Goal: Information Seeking & Learning: Learn about a topic

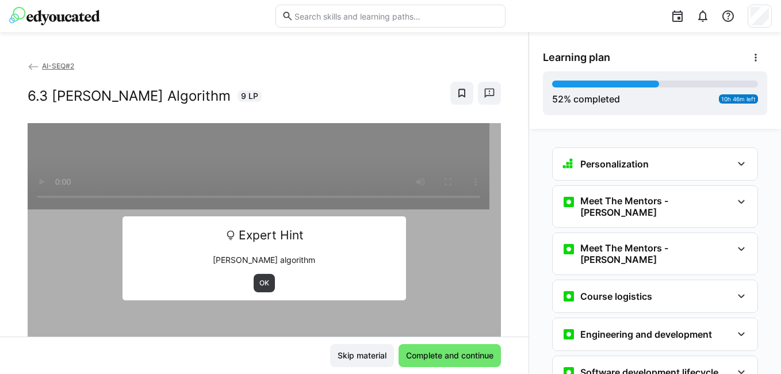
scroll to position [1640, 0]
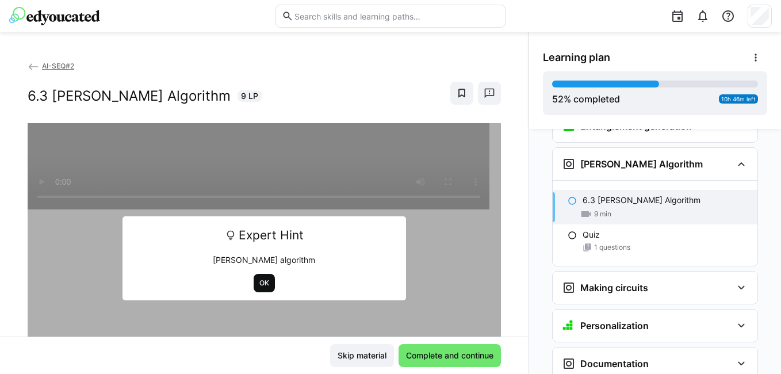
click at [265, 286] on span "OK" at bounding box center [264, 282] width 12 height 9
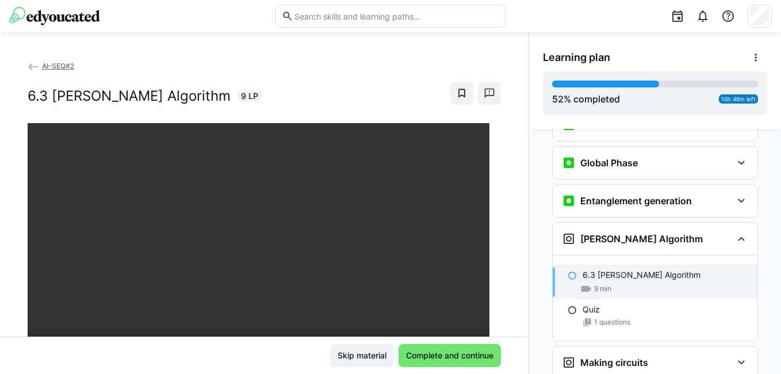
scroll to position [1583, 0]
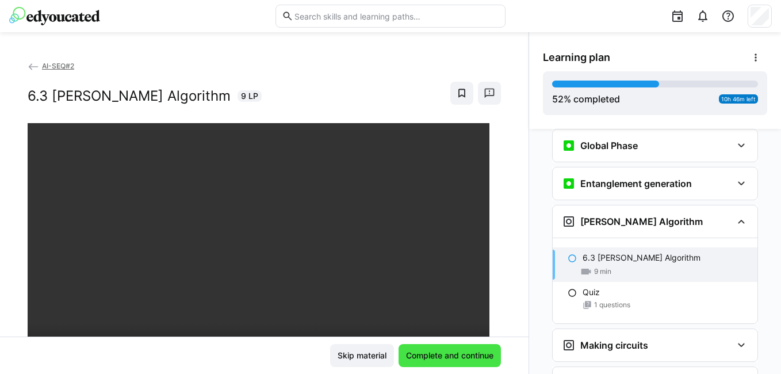
click at [442, 355] on span "Complete and continue" at bounding box center [449, 356] width 91 height 12
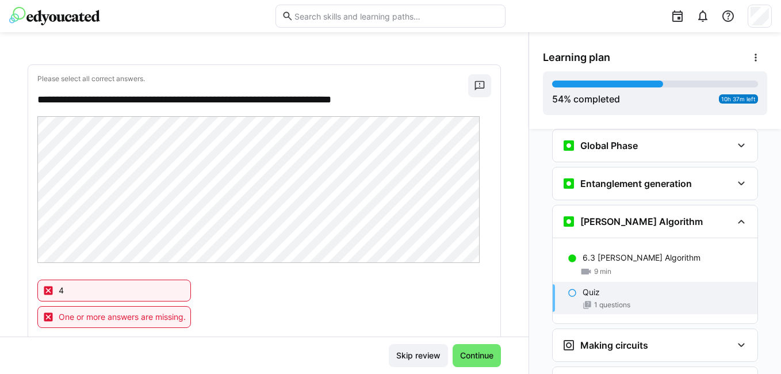
scroll to position [206, 0]
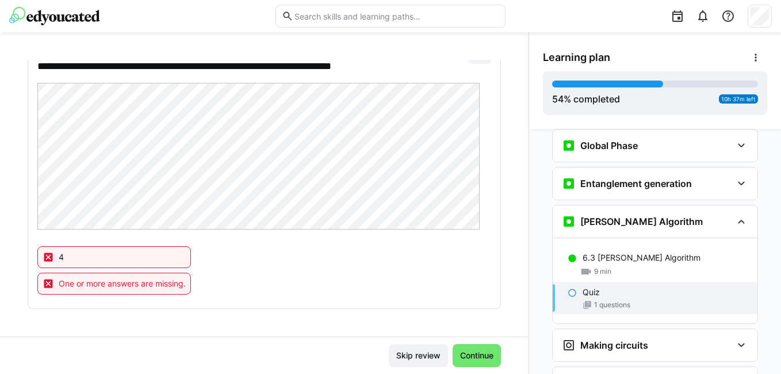
click at [271, 234] on div "**********" at bounding box center [264, 170] width 472 height 277
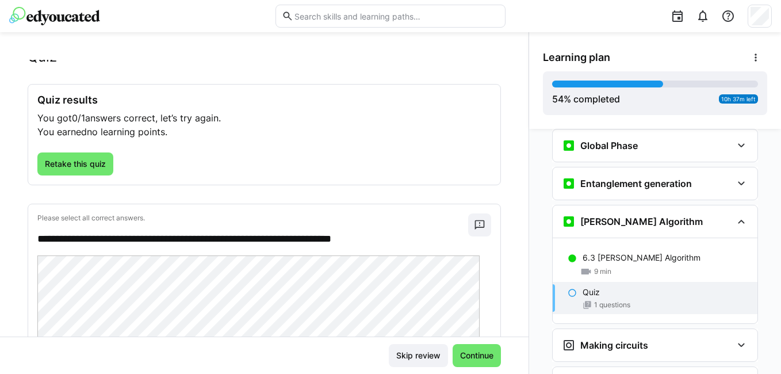
scroll to position [0, 0]
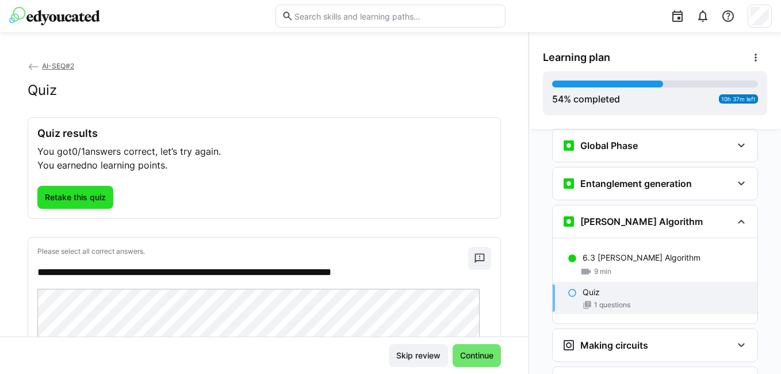
click at [74, 197] on span "Retake this quiz" at bounding box center [75, 198] width 64 height 12
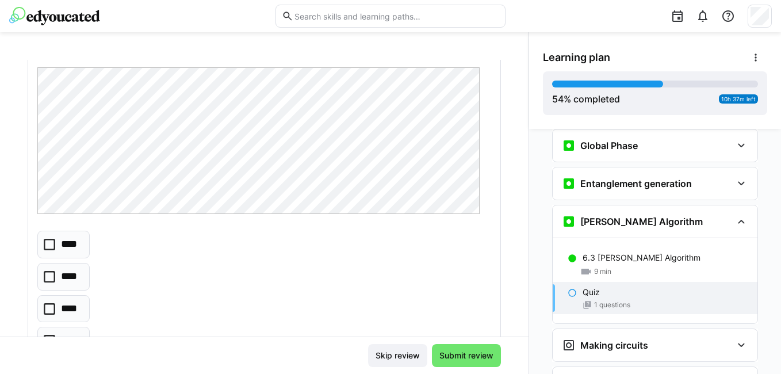
scroll to position [157, 0]
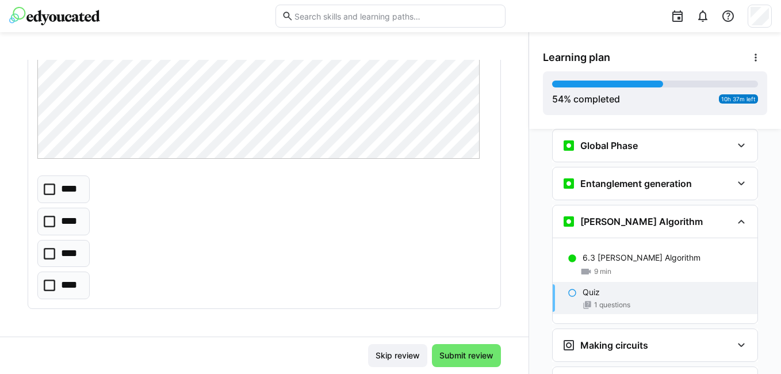
click at [52, 223] on icon at bounding box center [50, 222] width 12 height 12
click at [461, 354] on span "Submit review" at bounding box center [467, 356] width 58 height 12
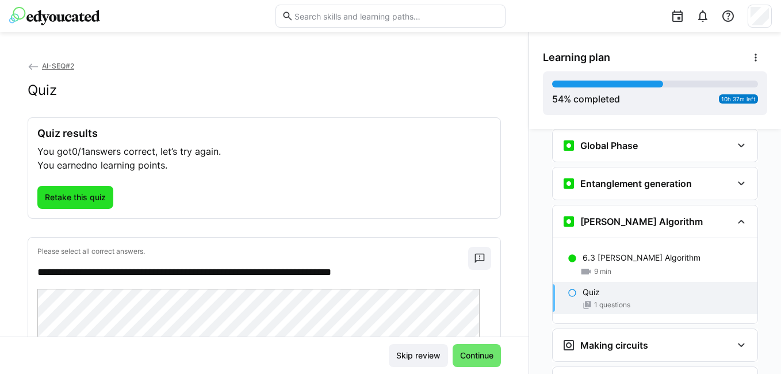
click at [77, 205] on span "Retake this quiz" at bounding box center [75, 197] width 76 height 23
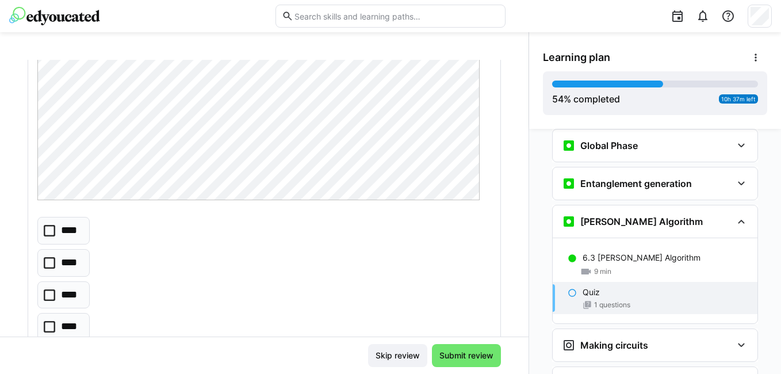
scroll to position [157, 0]
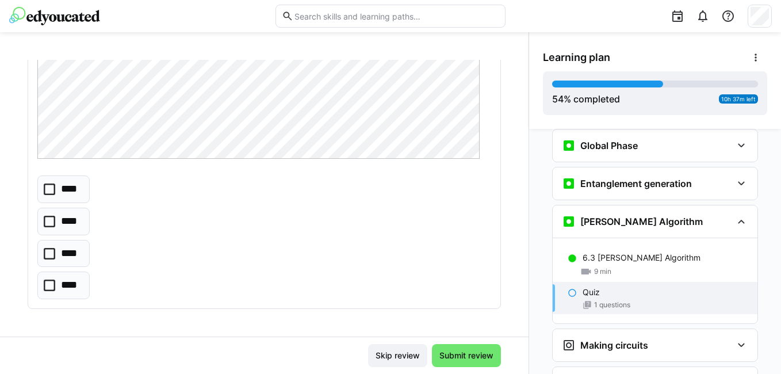
click at [48, 285] on icon at bounding box center [50, 286] width 12 height 12
click at [448, 355] on span "Submit review" at bounding box center [467, 356] width 58 height 12
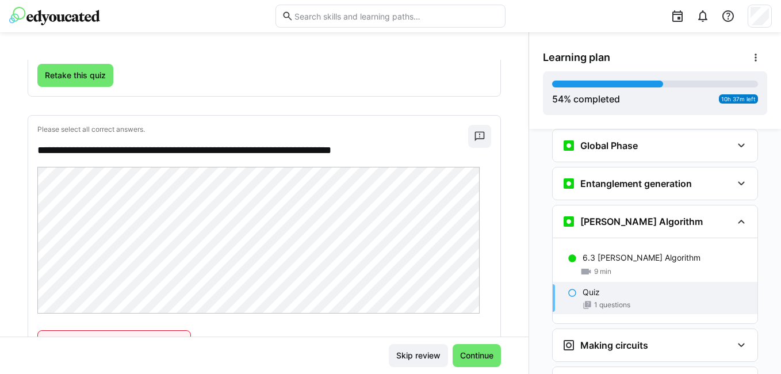
scroll to position [0, 0]
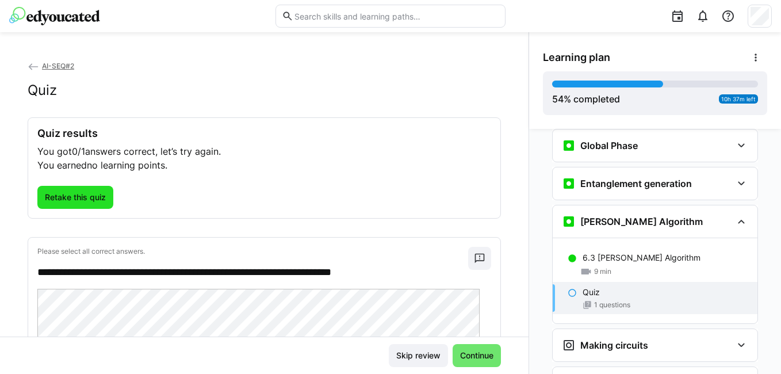
click at [62, 192] on span "Retake this quiz" at bounding box center [75, 198] width 64 height 12
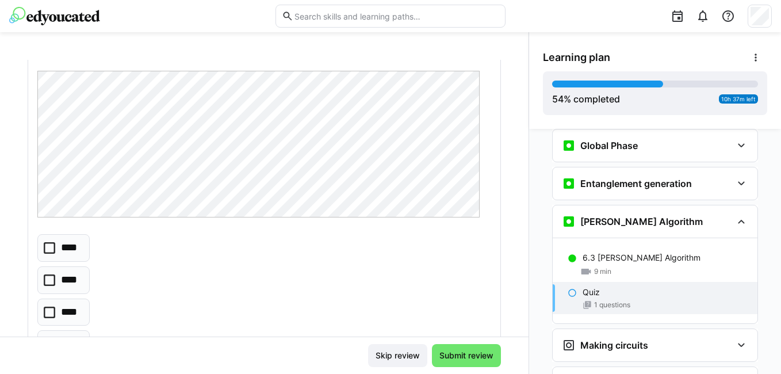
scroll to position [115, 0]
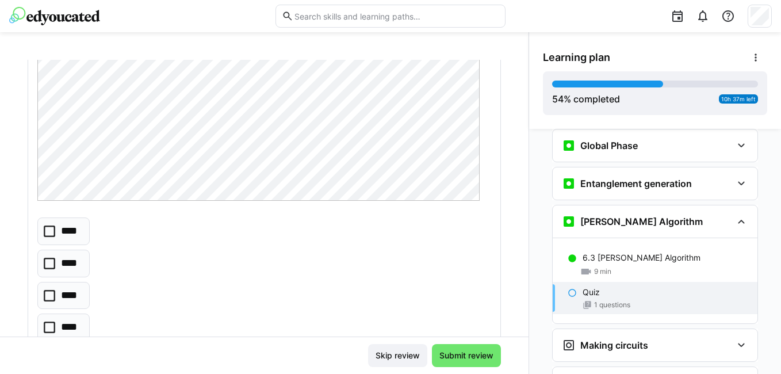
click at [43, 296] on eds-checkbox "****" at bounding box center [63, 296] width 52 height 28
click at [491, 354] on span "Submit review" at bounding box center [466, 355] width 69 height 23
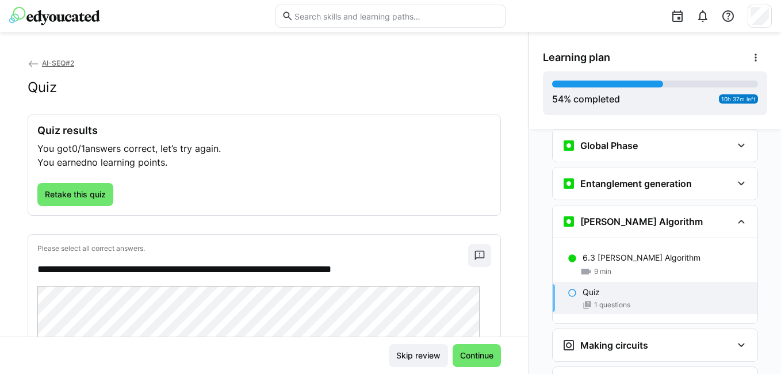
scroll to position [0, 0]
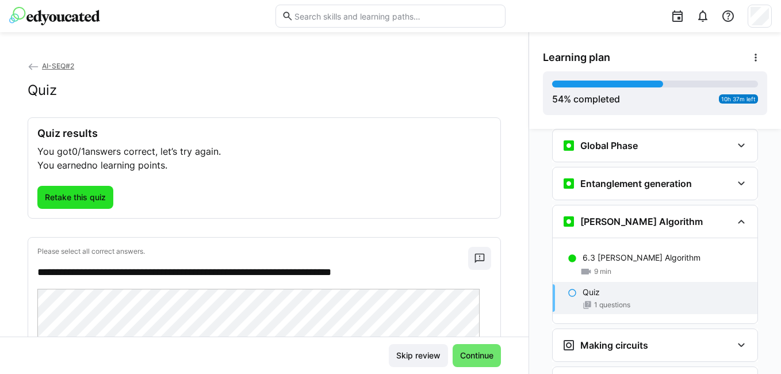
click at [90, 200] on span "Retake this quiz" at bounding box center [75, 198] width 64 height 12
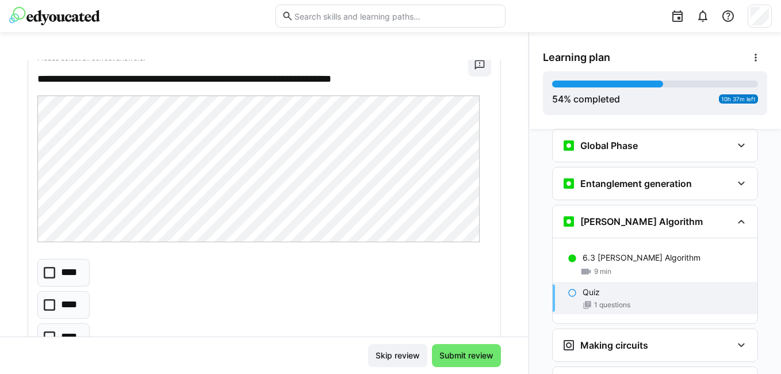
scroll to position [157, 0]
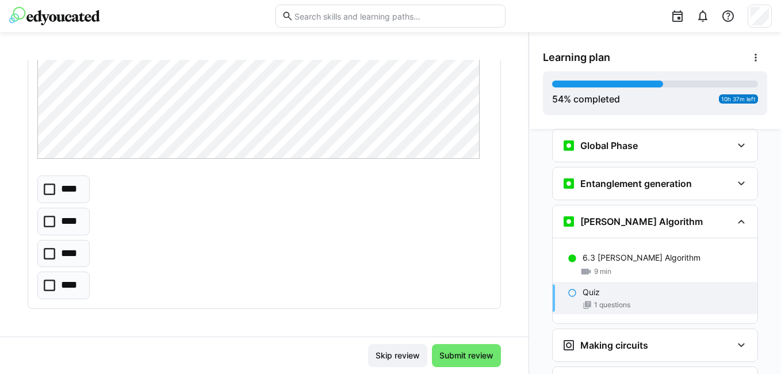
click at [56, 283] on eds-checkbox "****" at bounding box center [63, 285] width 52 height 28
click at [477, 354] on span "Submit review" at bounding box center [467, 356] width 58 height 12
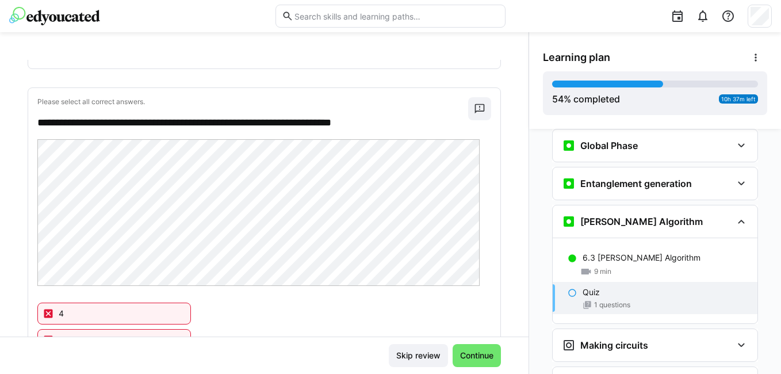
scroll to position [33, 0]
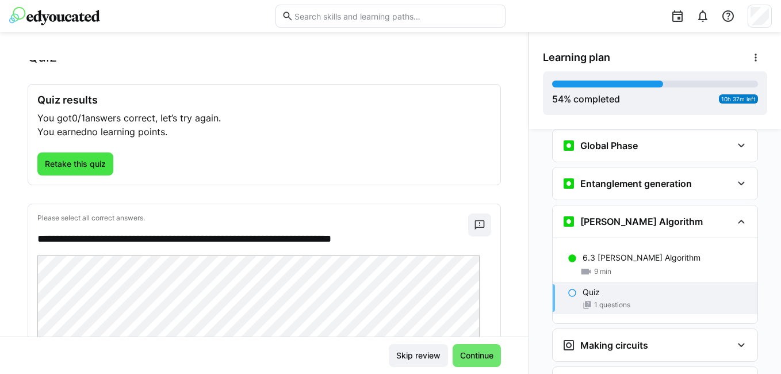
click at [59, 159] on span "Retake this quiz" at bounding box center [75, 164] width 64 height 12
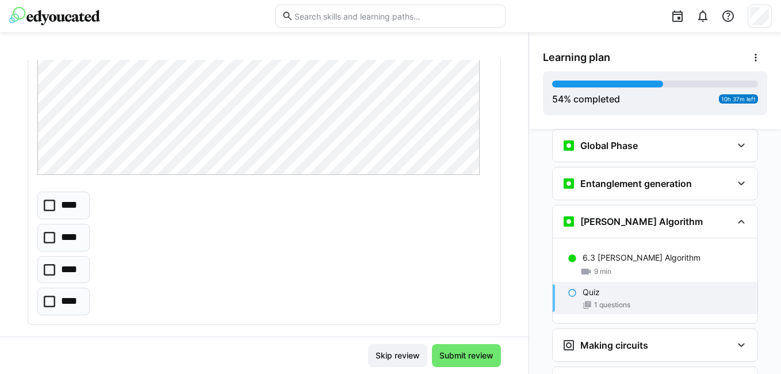
scroll to position [148, 0]
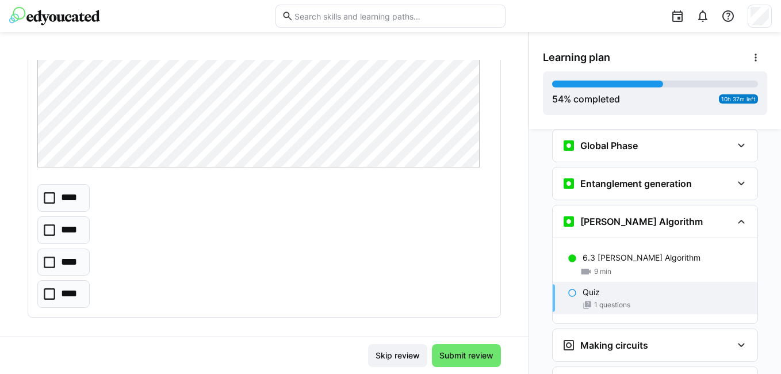
click at [41, 205] on eds-checkbox "****" at bounding box center [63, 198] width 52 height 28
click at [463, 357] on span "Submit review" at bounding box center [467, 356] width 58 height 12
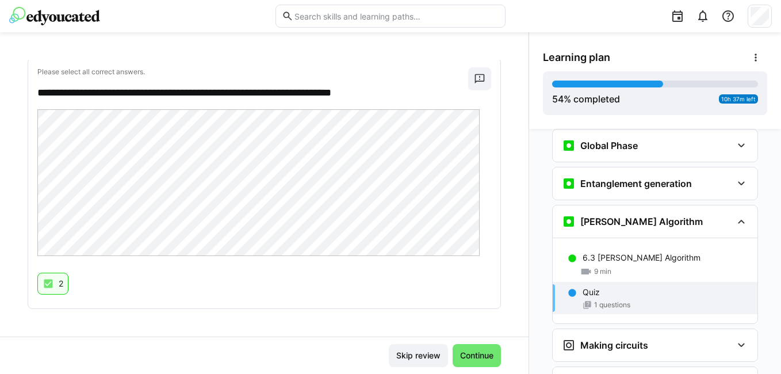
scroll to position [1755, 0]
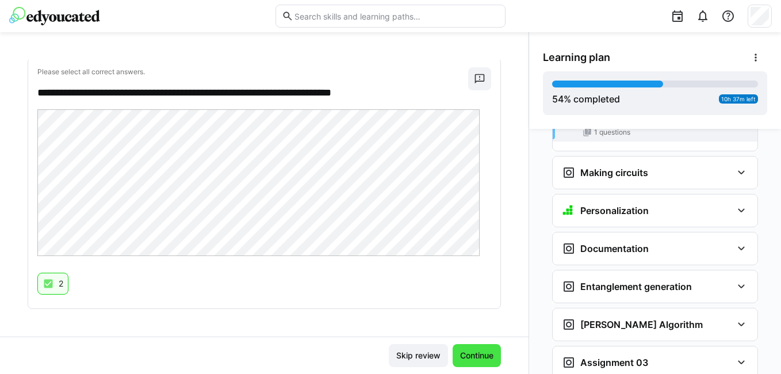
click at [464, 355] on span "Continue" at bounding box center [476, 356] width 37 height 12
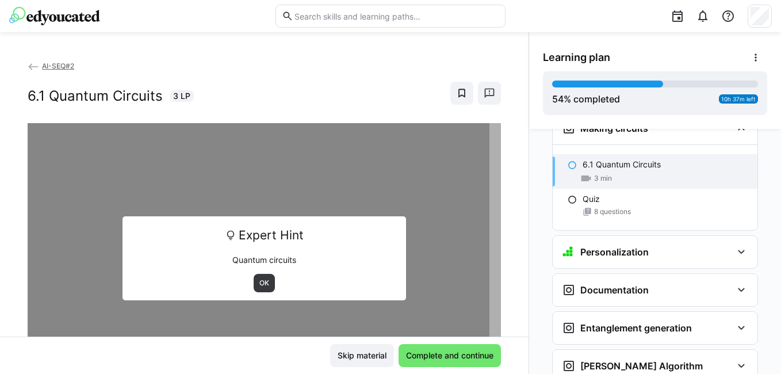
scroll to position [1764, 0]
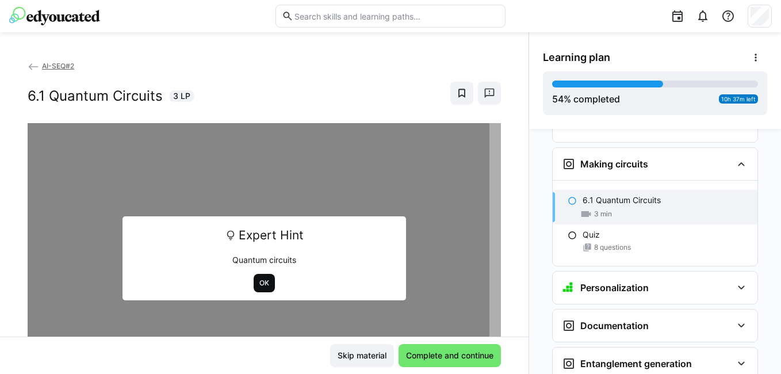
click at [261, 286] on span "OK" at bounding box center [264, 282] width 12 height 9
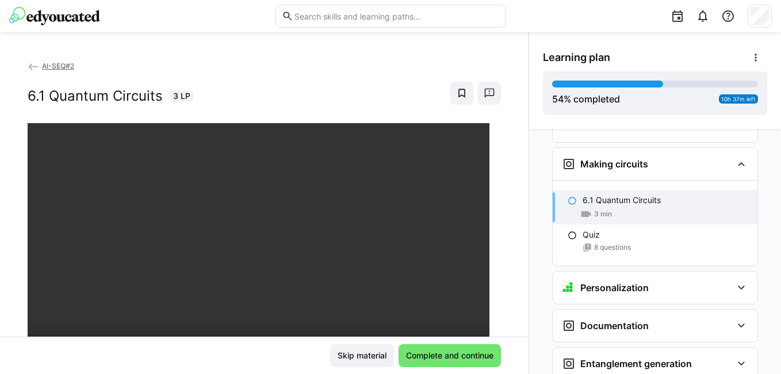
click at [494, 257] on div "AI-SEQ#2 6.1 Quantum Circuits 3 LP" at bounding box center [264, 198] width 529 height 277
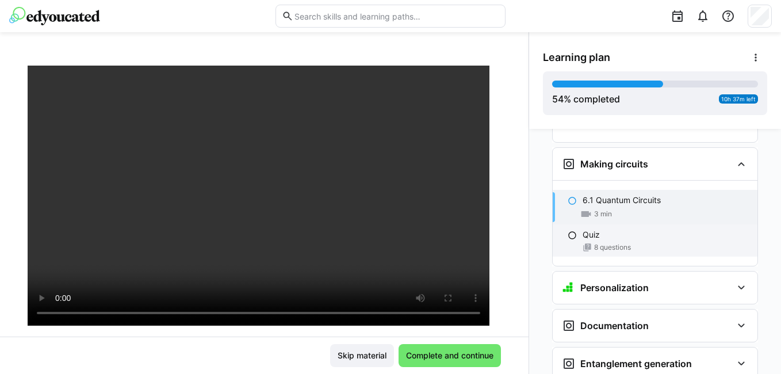
click at [596, 229] on div "Quiz" at bounding box center [666, 235] width 166 height 12
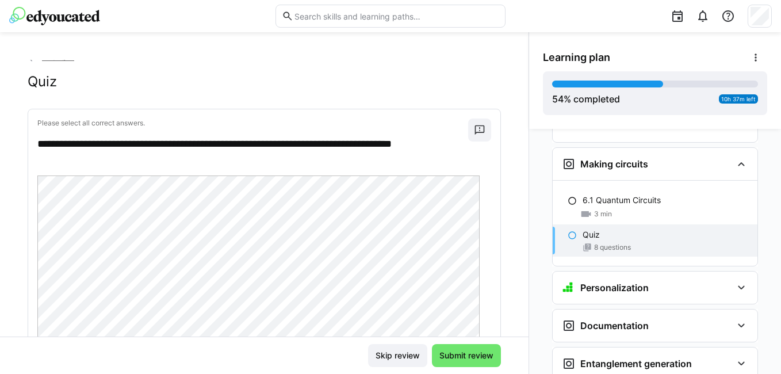
scroll to position [0, 0]
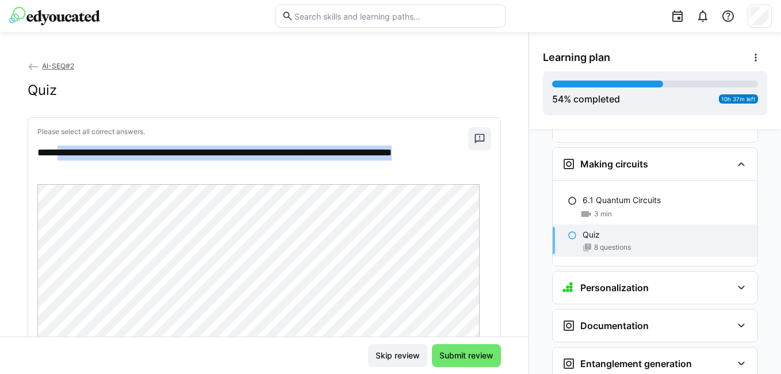
drag, startPoint x: 60, startPoint y: 147, endPoint x: 85, endPoint y: 168, distance: 32.3
click at [85, 168] on p "**********" at bounding box center [246, 160] width 419 height 29
copy p "**********"
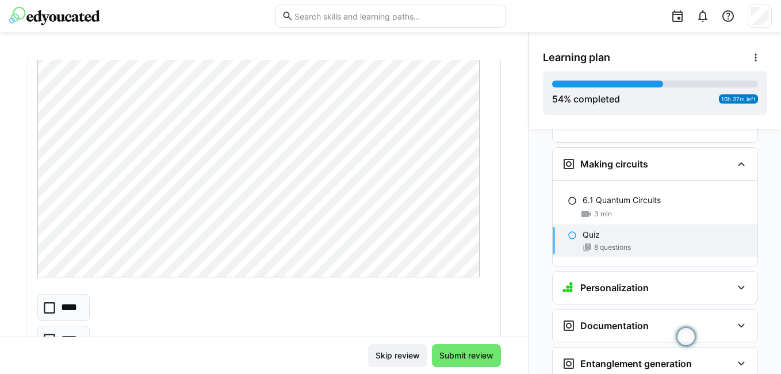
scroll to position [173, 0]
click at [54, 305] on icon at bounding box center [50, 302] width 12 height 12
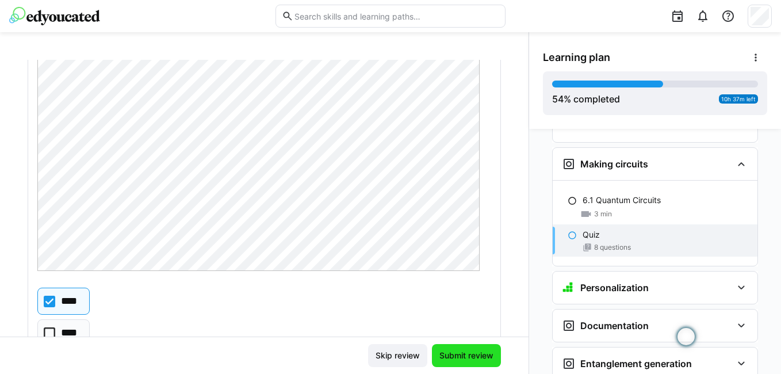
click at [438, 350] on span "Submit review" at bounding box center [467, 356] width 58 height 12
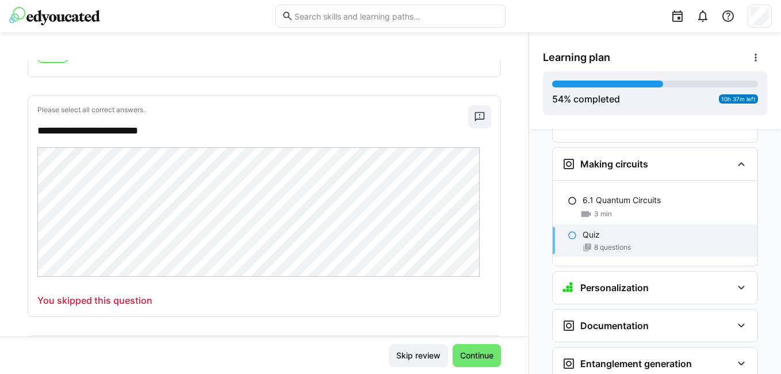
scroll to position [575, 0]
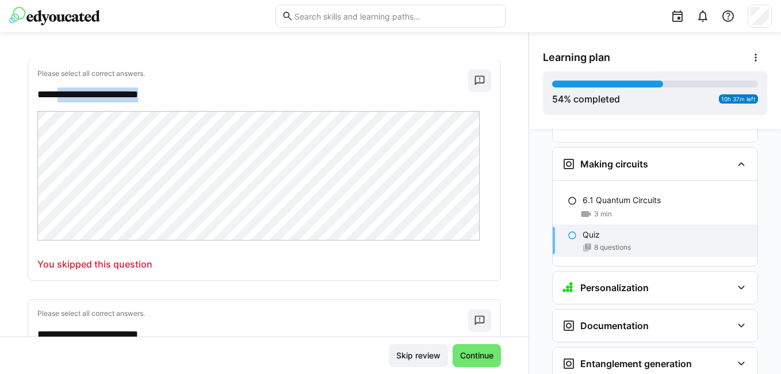
drag, startPoint x: 63, startPoint y: 98, endPoint x: 224, endPoint y: 101, distance: 161.1
click at [224, 101] on p "**********" at bounding box center [246, 94] width 419 height 15
copy p "**********"
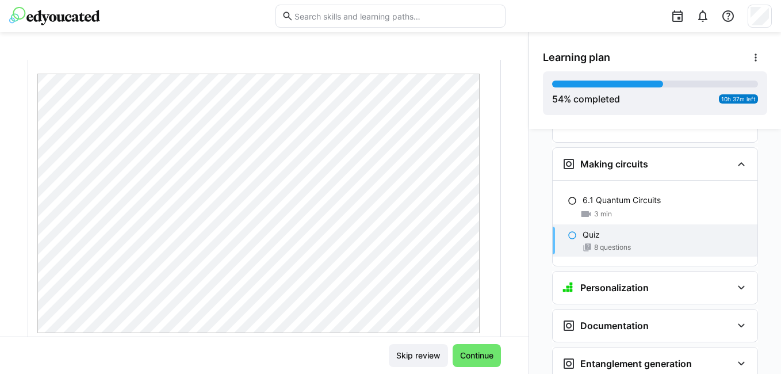
scroll to position [58, 0]
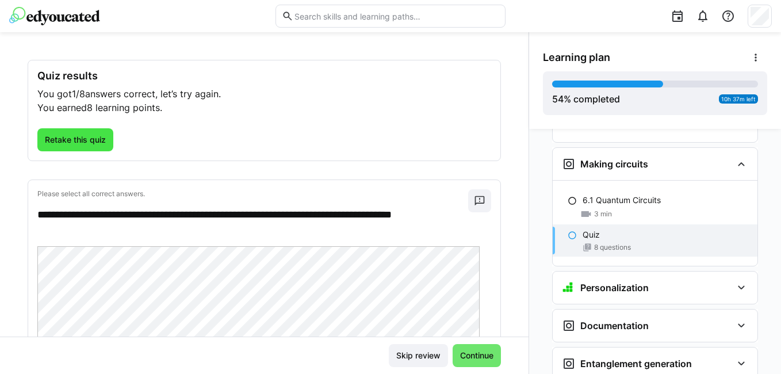
click at [67, 138] on span "Retake this quiz" at bounding box center [75, 140] width 64 height 12
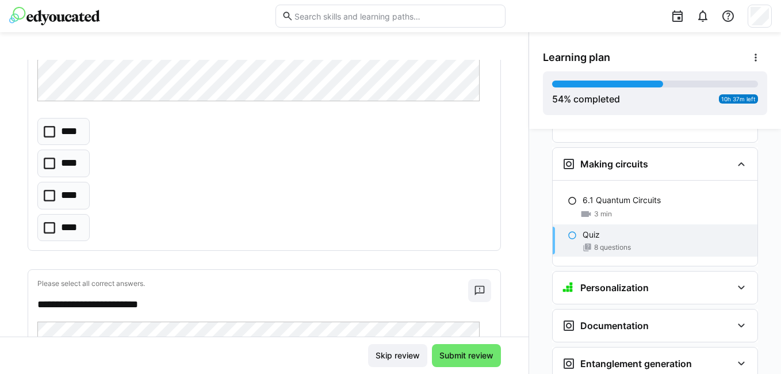
scroll to position [345, 0]
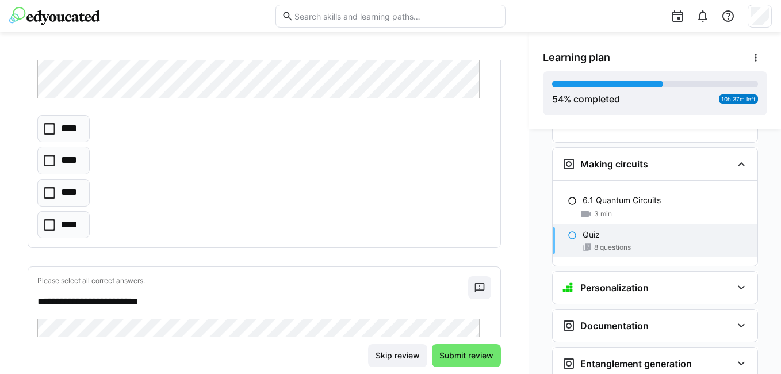
click at [47, 131] on icon at bounding box center [50, 129] width 12 height 12
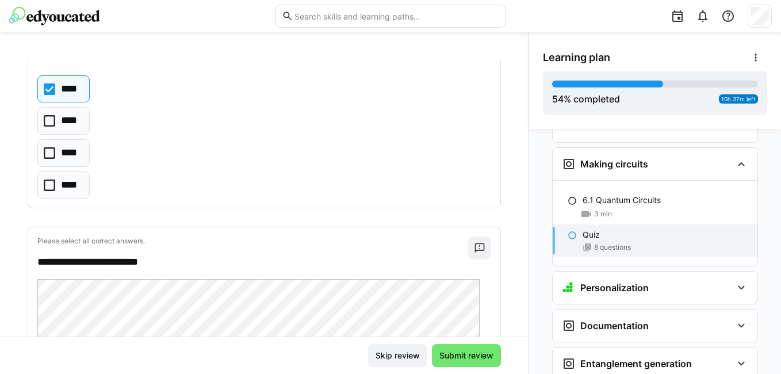
scroll to position [575, 0]
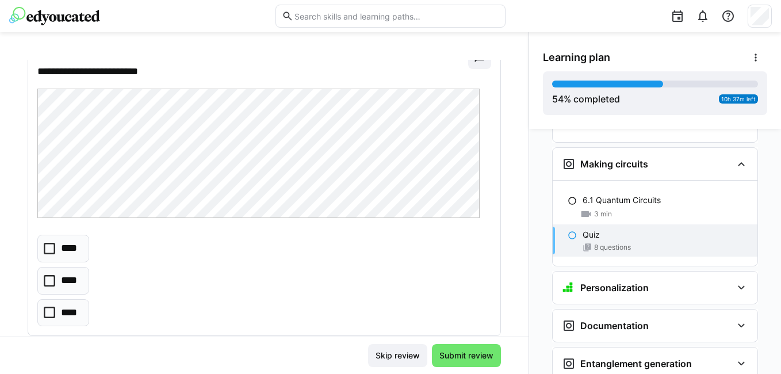
click at [68, 308] on p "****" at bounding box center [71, 312] width 20 height 15
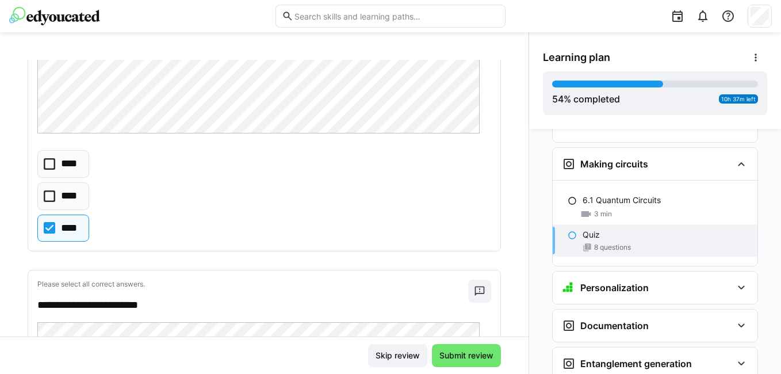
scroll to position [748, 0]
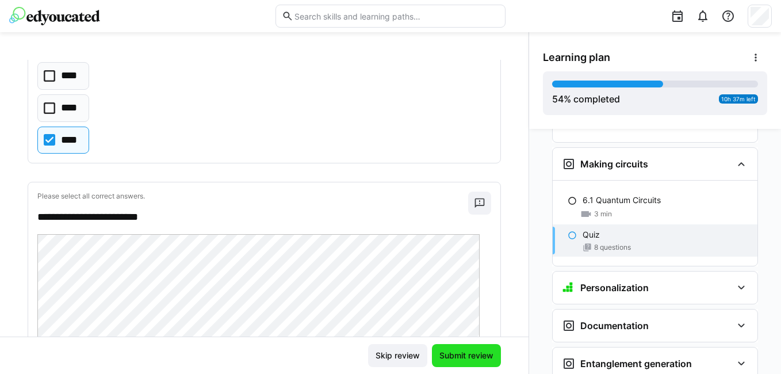
click at [479, 357] on span "Submit review" at bounding box center [467, 356] width 58 height 12
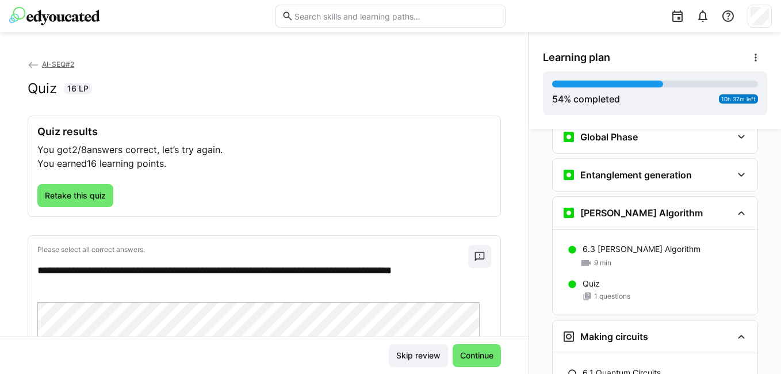
scroll to position [0, 0]
